Goal: Task Accomplishment & Management: Complete application form

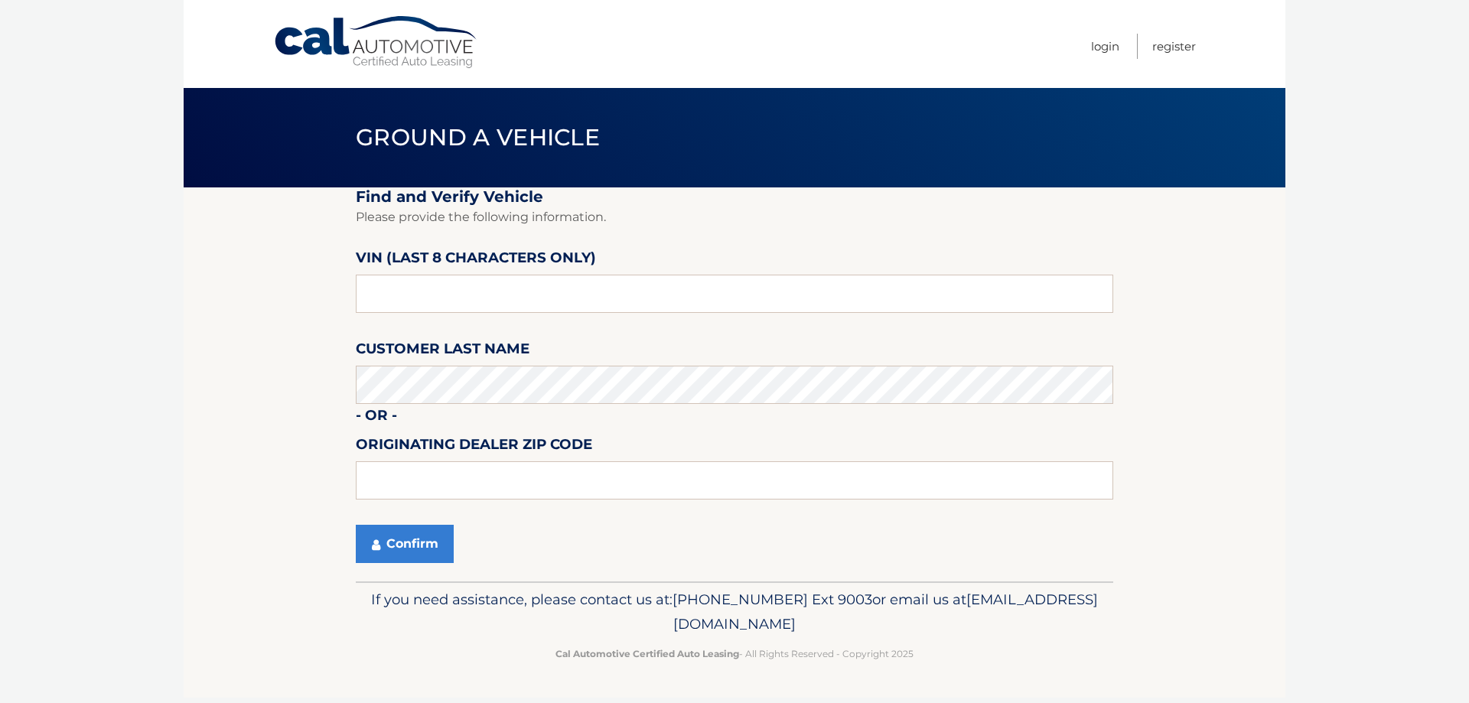
click at [447, 366] on label "Customer Last Name" at bounding box center [443, 351] width 174 height 28
click at [436, 291] on input "text" at bounding box center [734, 294] width 757 height 38
click at [431, 294] on input "text" at bounding box center [734, 294] width 757 height 38
type input "ND513655"
click at [409, 535] on button "Confirm" at bounding box center [405, 544] width 98 height 38
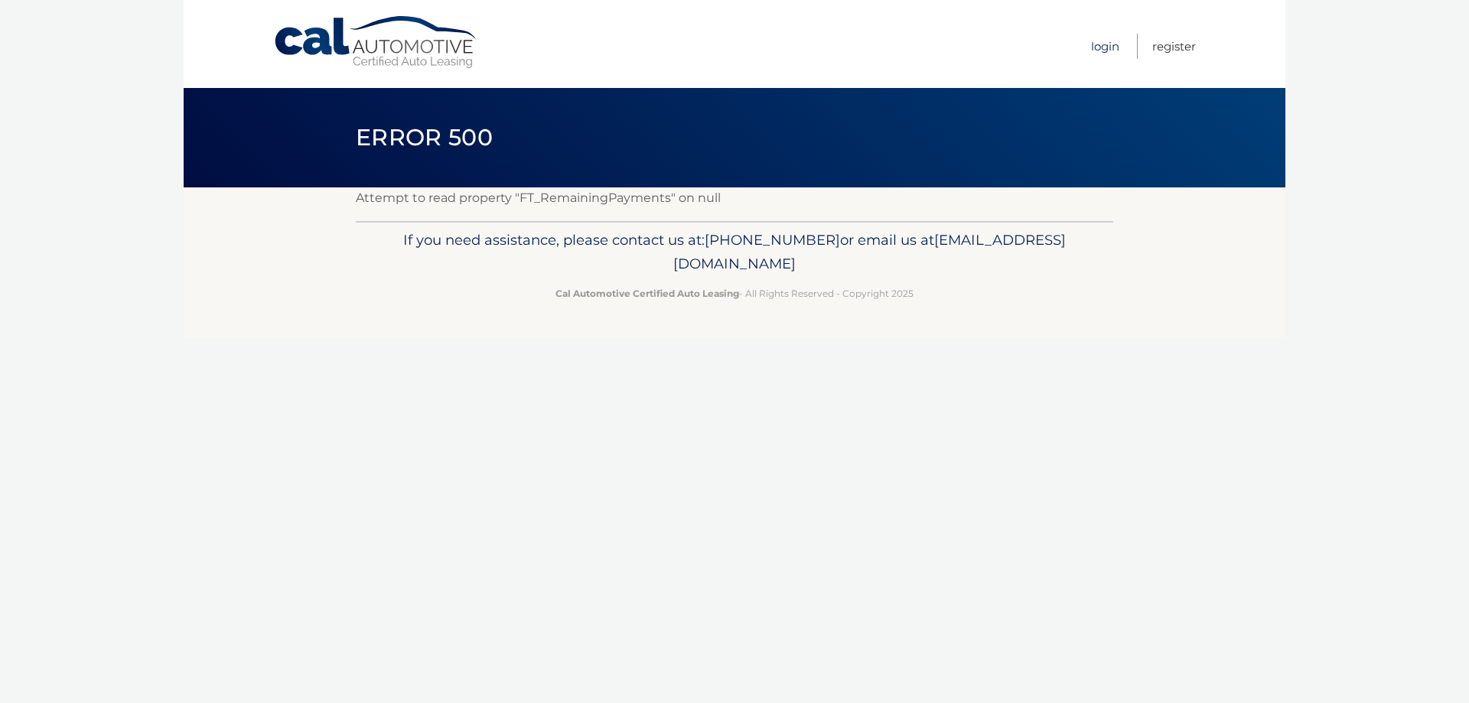
click at [1095, 46] on link "Login" at bounding box center [1105, 46] width 28 height 25
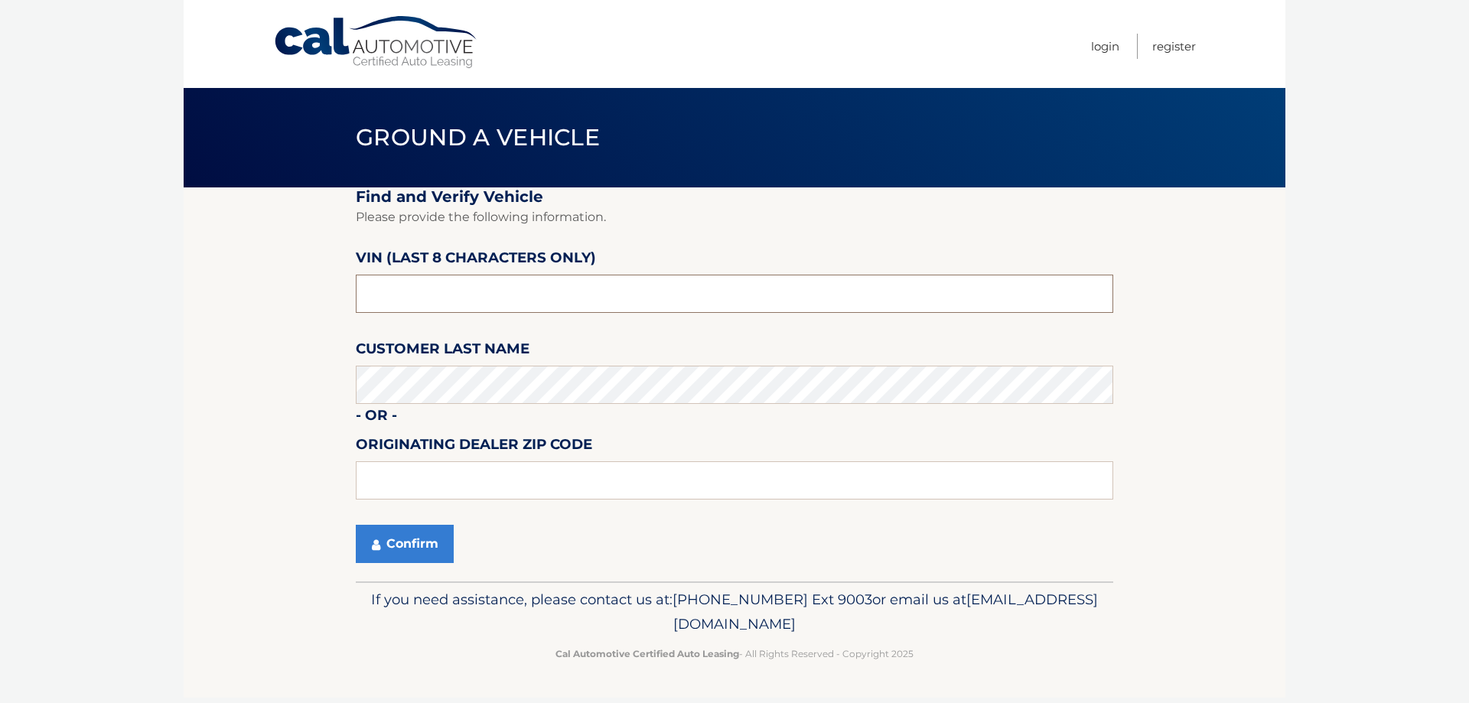
click at [397, 288] on input "text" at bounding box center [734, 294] width 757 height 38
type input "ND513655"
click at [379, 548] on icon "submit" at bounding box center [376, 544] width 8 height 12
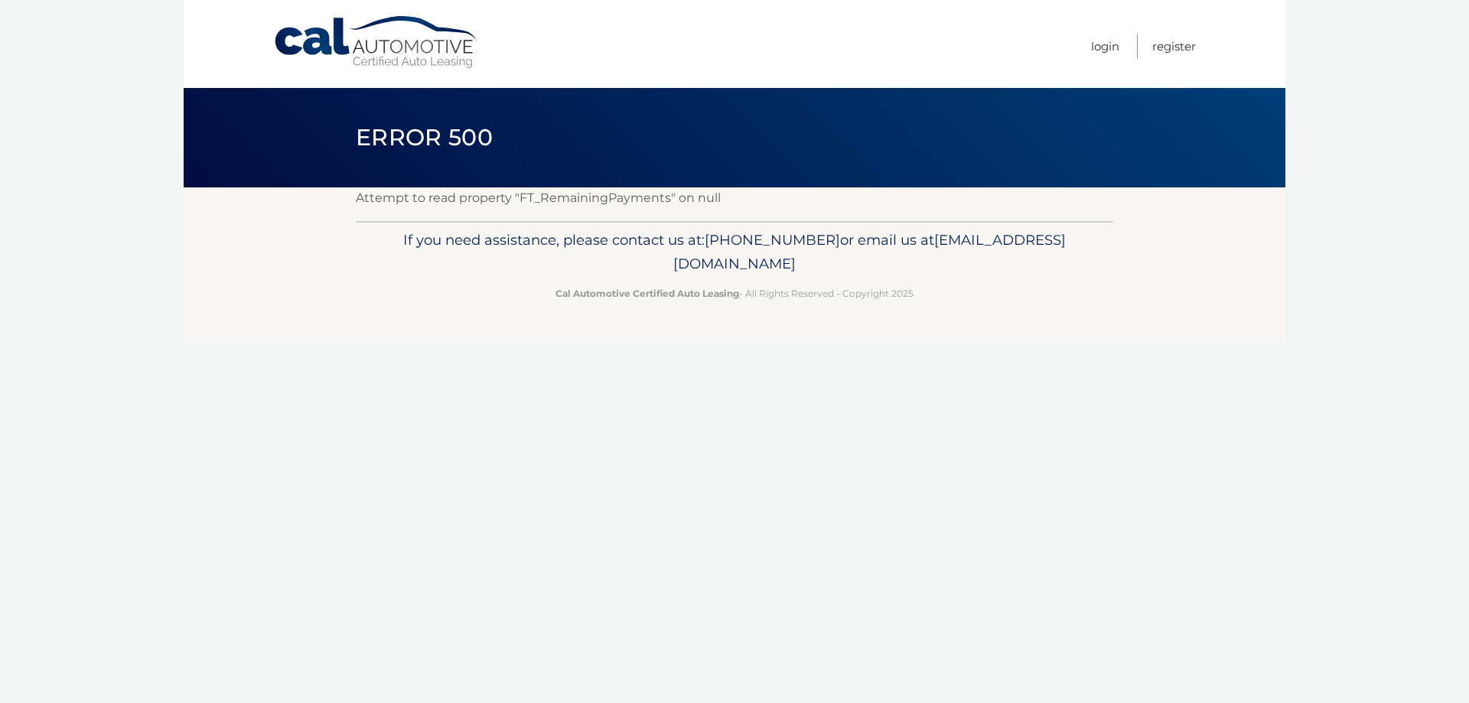
click at [537, 464] on div "Cal Automotive Menu Login Register Error 500" at bounding box center [734, 351] width 1101 height 703
click at [1105, 49] on link "Login" at bounding box center [1105, 46] width 28 height 25
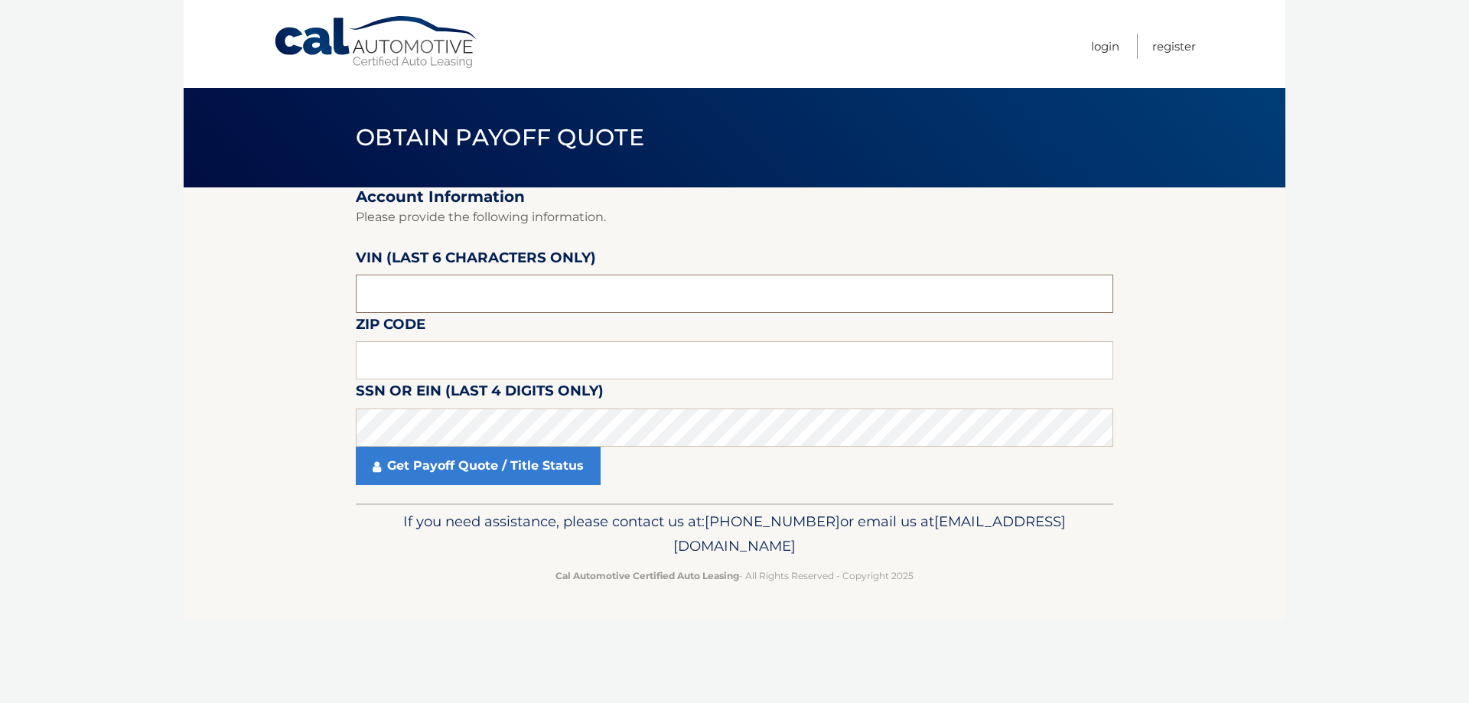
click at [438, 305] on input "text" at bounding box center [734, 294] width 757 height 38
type input "513655"
click at [554, 357] on input "text" at bounding box center [734, 360] width 757 height 38
type input "14450"
click at [443, 460] on link "Get Payoff Quote / Title Status" at bounding box center [478, 466] width 245 height 38
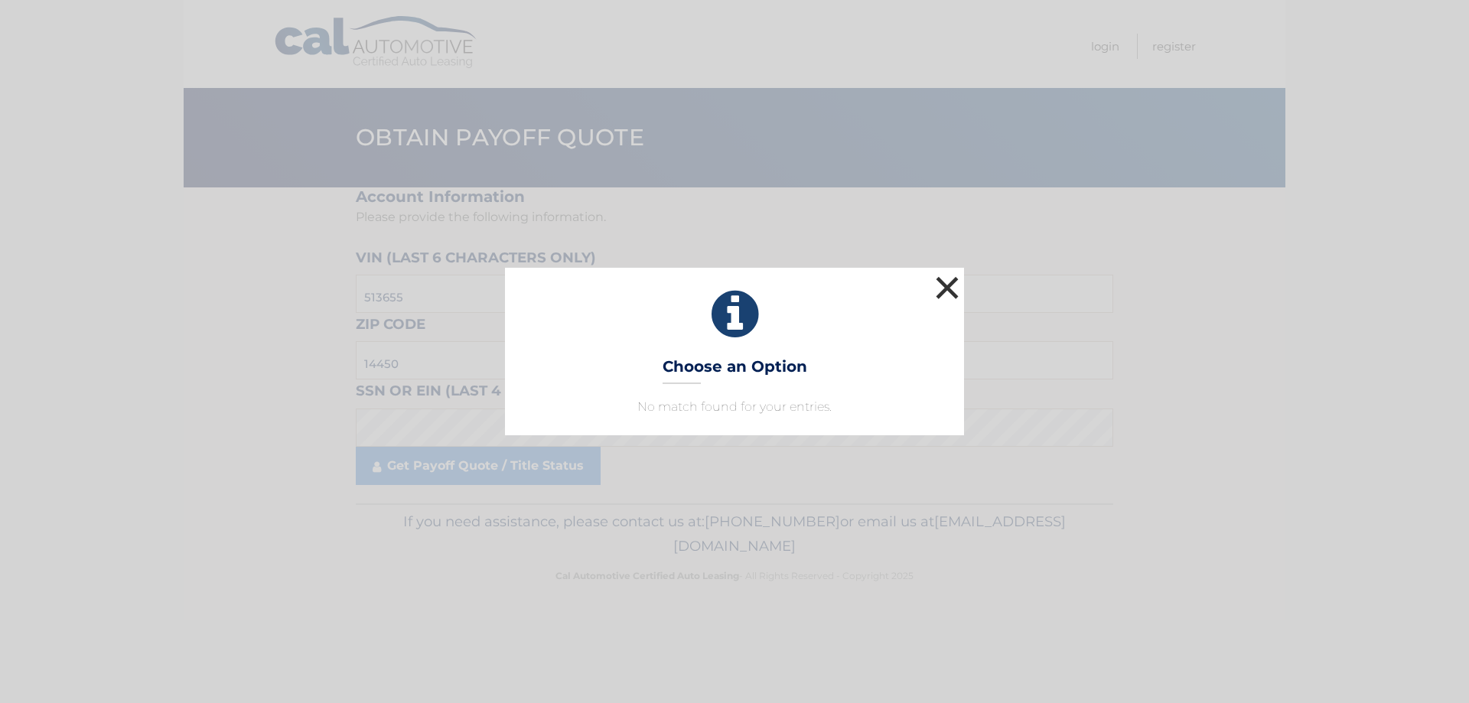
click at [952, 281] on button "×" at bounding box center [947, 287] width 31 height 31
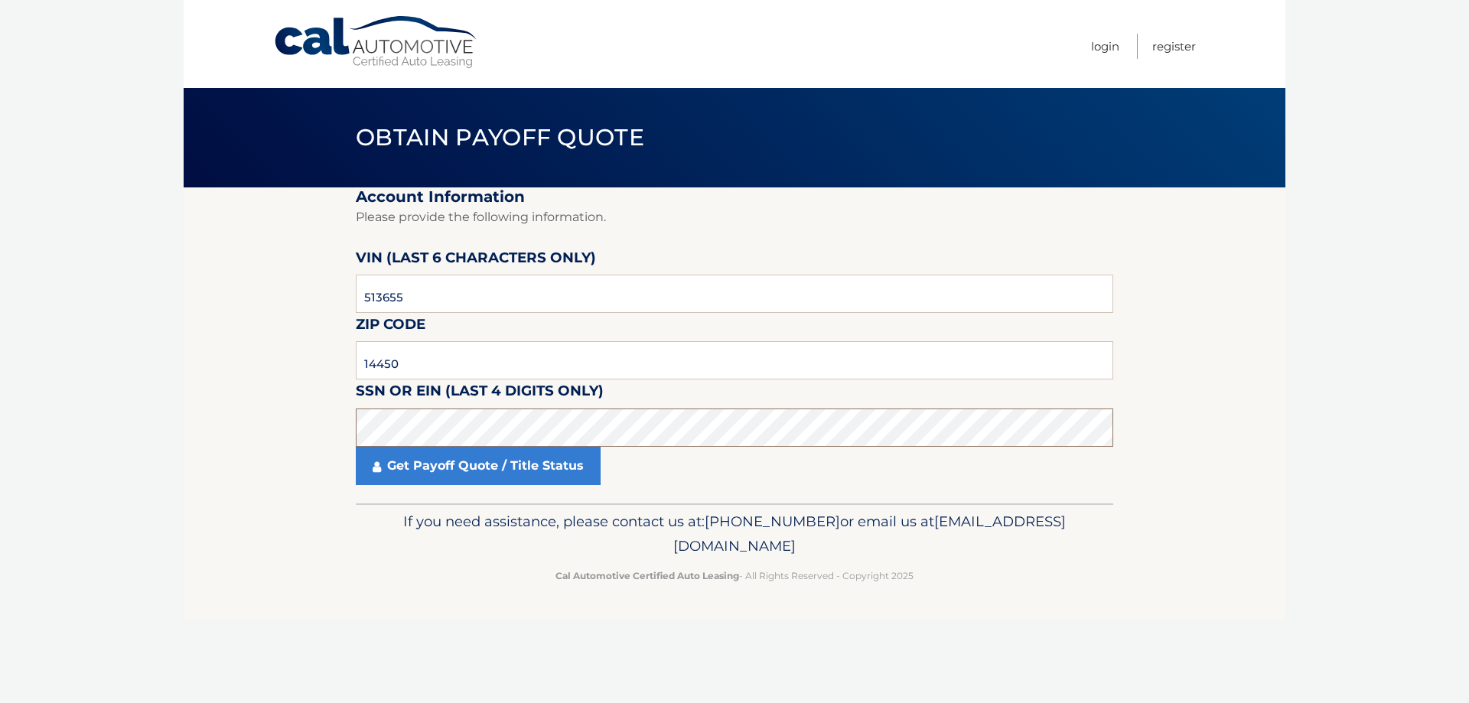
click at [309, 437] on section "Account Information Please provide the following information. VIN (last 6 chara…" at bounding box center [734, 345] width 1101 height 316
click at [437, 464] on link "Get Payoff Quote / Title Status" at bounding box center [478, 466] width 245 height 38
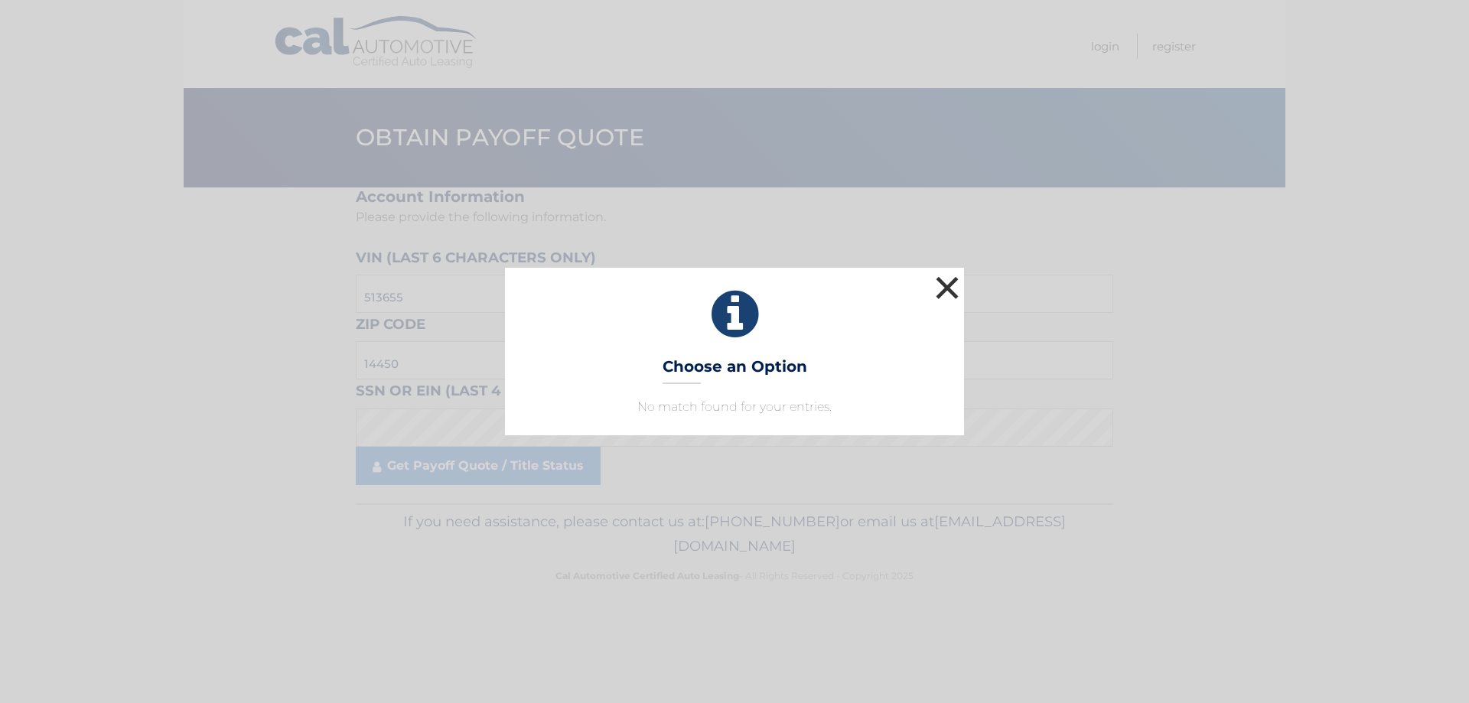
click at [944, 284] on button "×" at bounding box center [947, 287] width 31 height 31
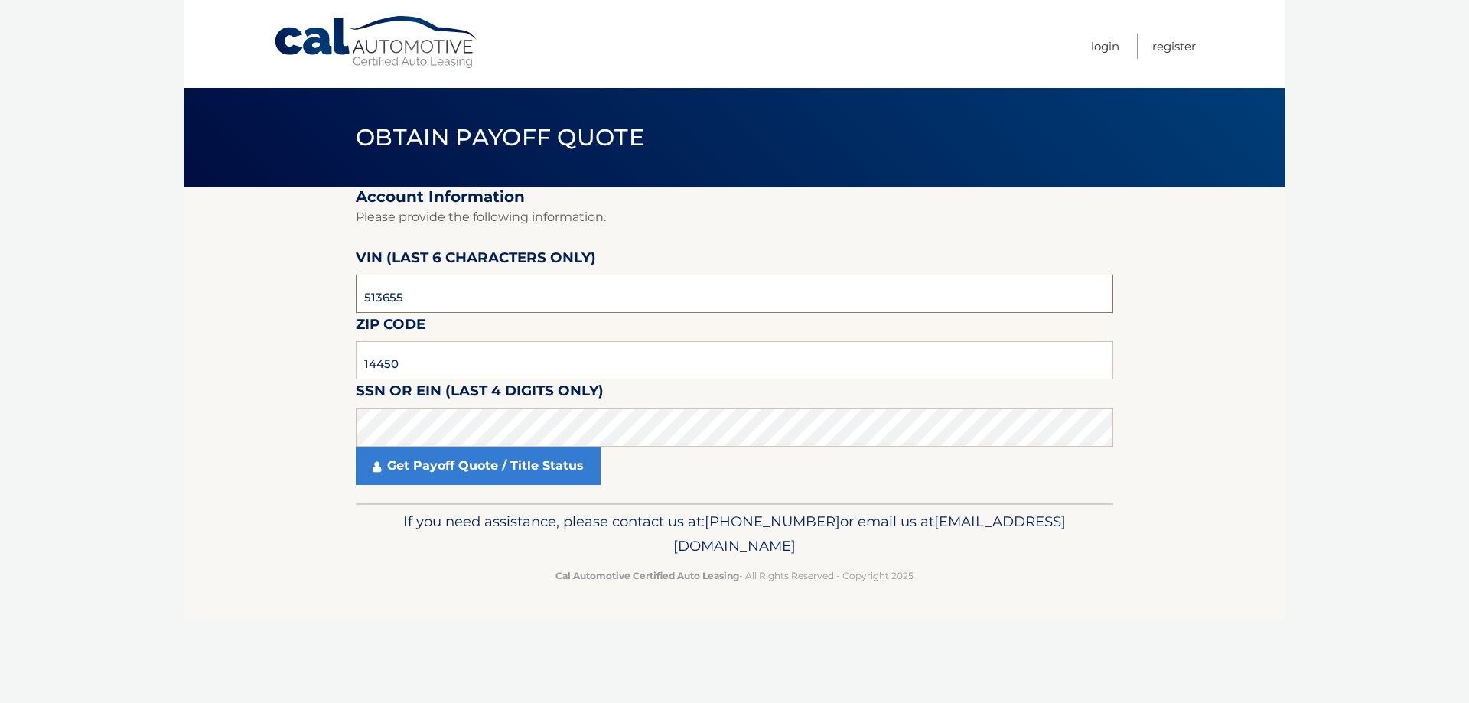
click at [419, 304] on input "513655" at bounding box center [734, 294] width 757 height 38
